Goal: Task Accomplishment & Management: Manage account settings

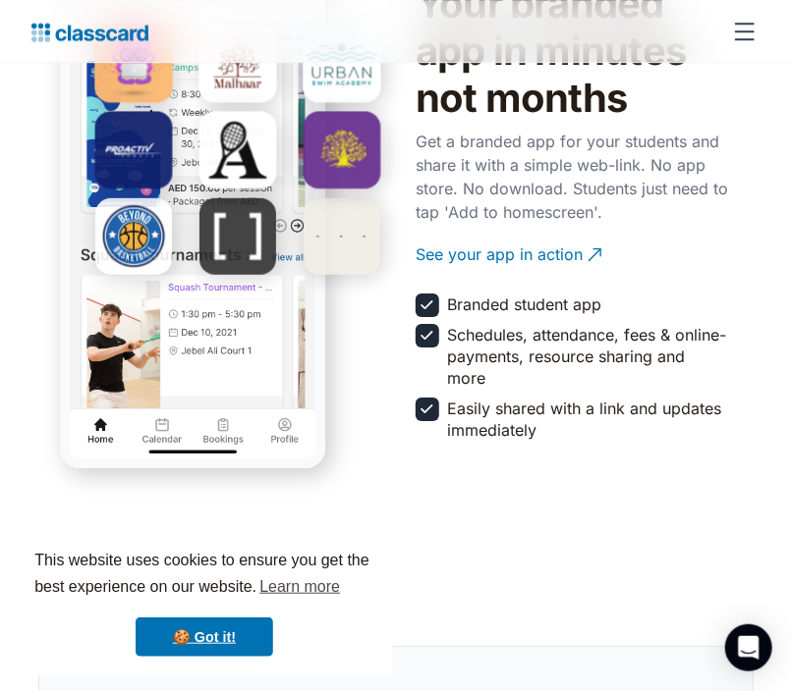
scroll to position [3575, 0]
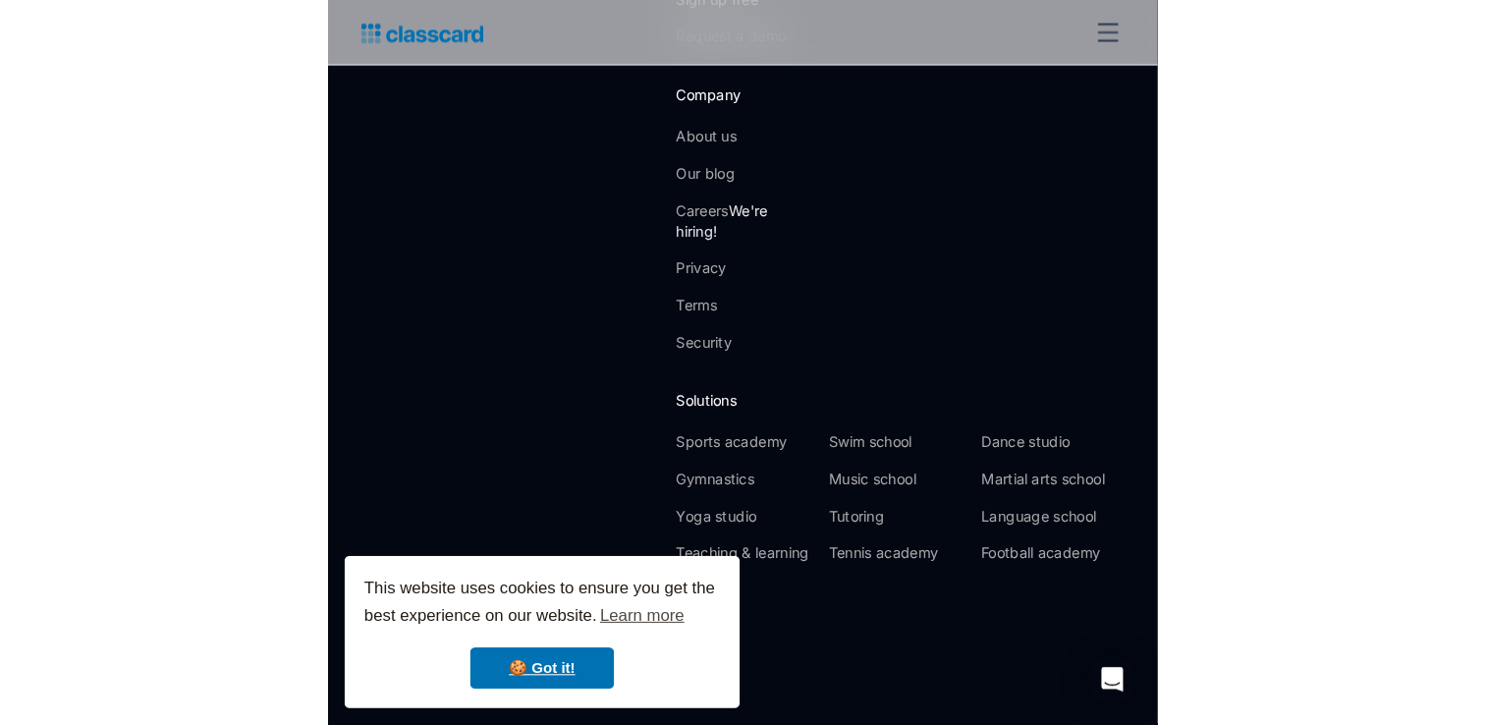
scroll to position [602, 0]
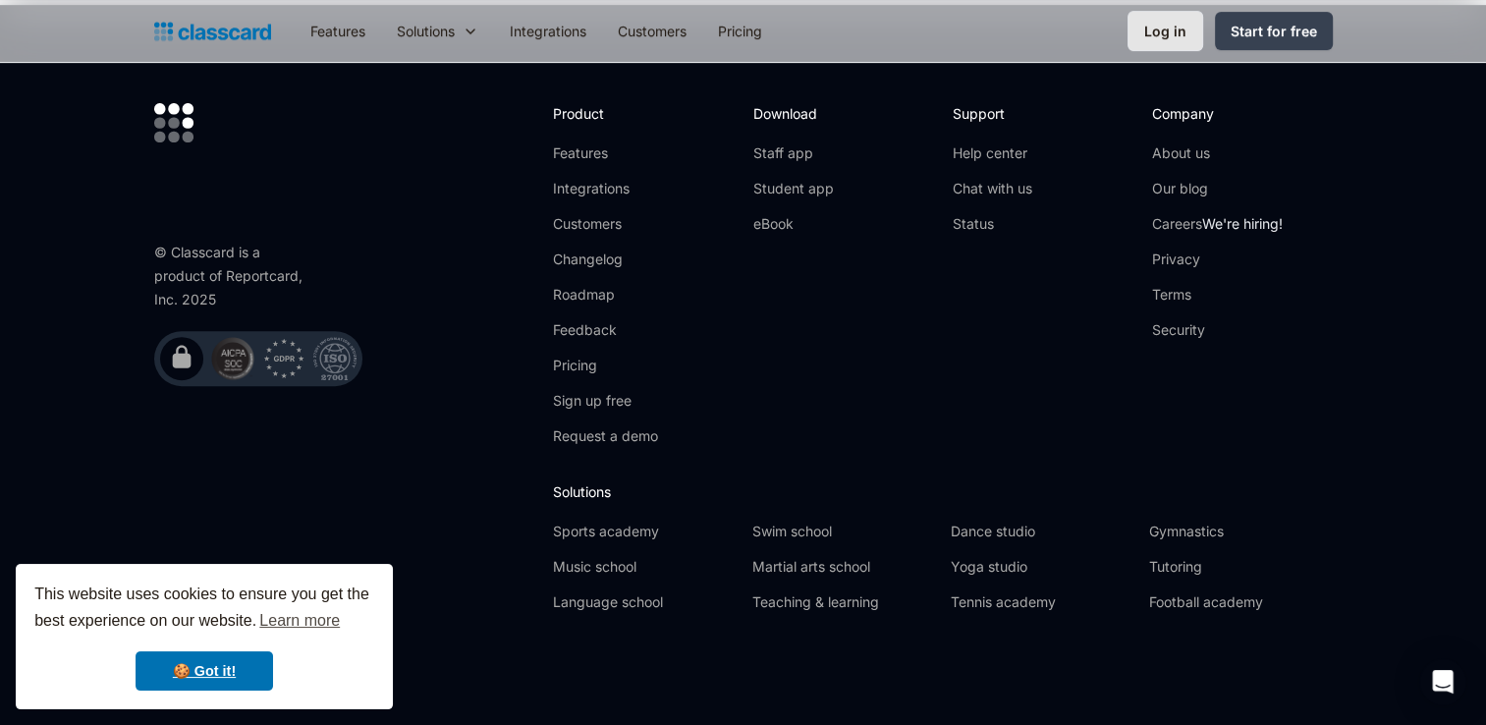
click at [1167, 27] on div "Log in" at bounding box center [1165, 31] width 42 height 21
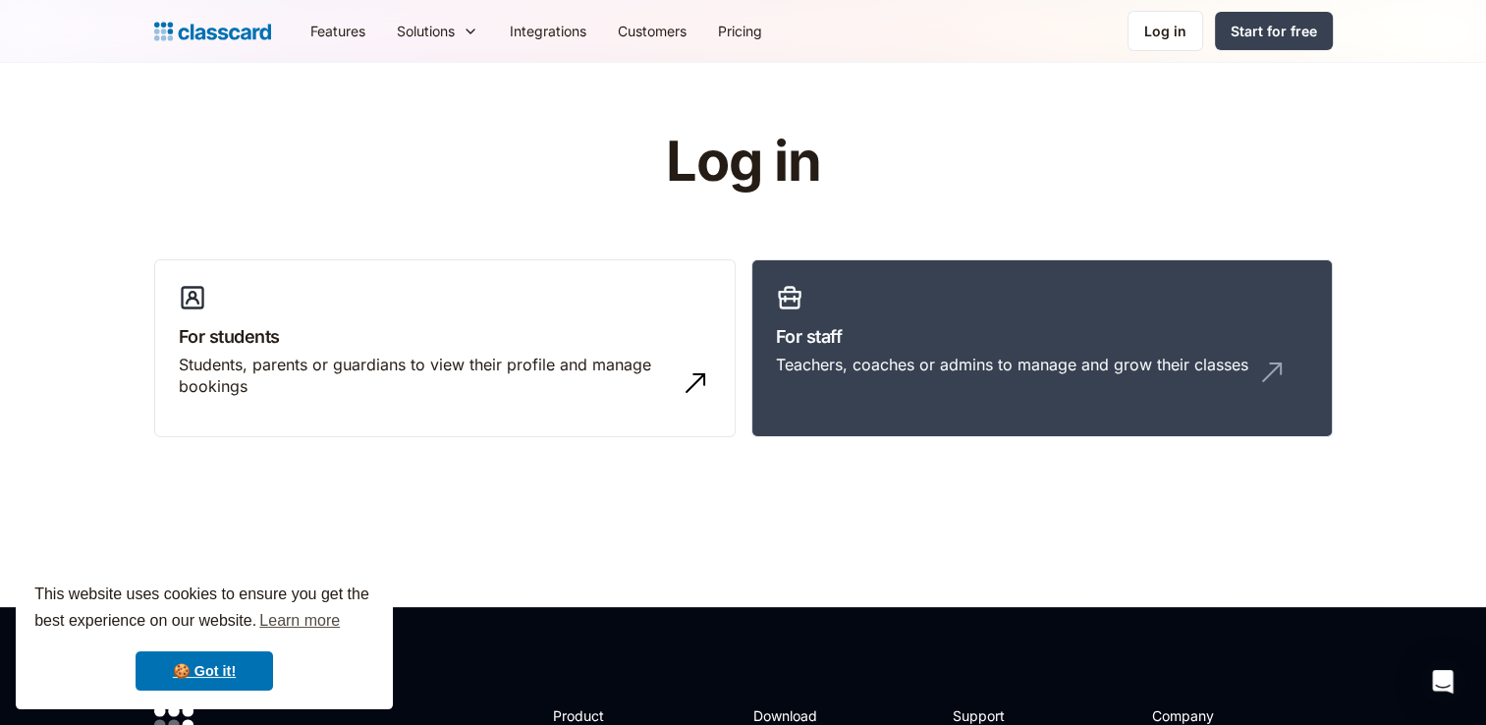
click at [1167, 27] on div "Log in" at bounding box center [1165, 31] width 42 height 21
click at [817, 414] on link "For staff Teachers, coaches or admins to manage and grow their classes" at bounding box center [1041, 348] width 581 height 179
